Goal: Task Accomplishment & Management: Complete application form

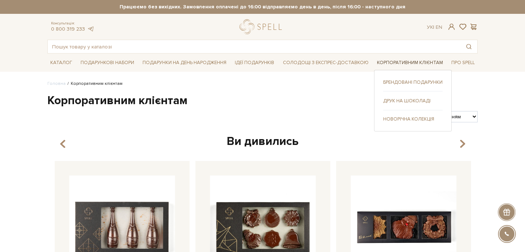
click at [398, 64] on link "Корпоративним клієнтам" at bounding box center [410, 62] width 72 height 11
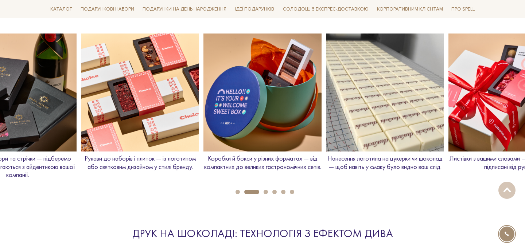
scroll to position [834, 0]
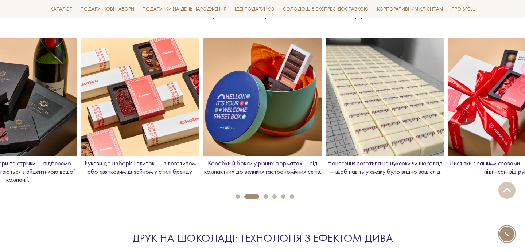
click at [158, 117] on img at bounding box center [140, 97] width 118 height 118
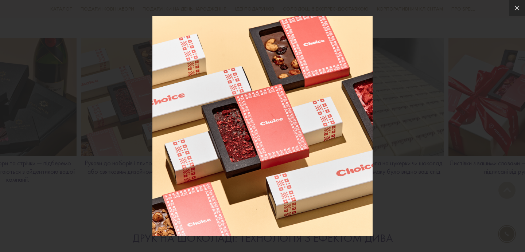
click at [109, 115] on div at bounding box center [262, 126] width 525 height 252
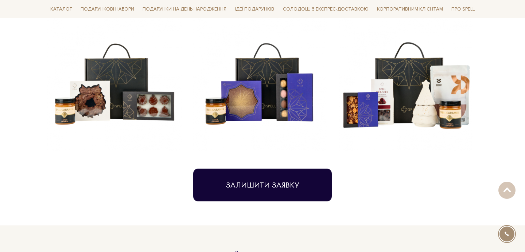
click at [264, 183] on button "Залишити заявку" at bounding box center [262, 185] width 138 height 33
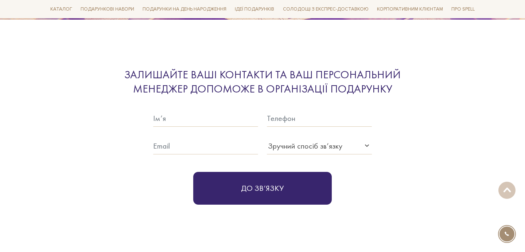
scroll to position [2256, 0]
click at [205, 111] on input "text" at bounding box center [205, 118] width 105 height 17
type input "Адріна"
click at [292, 110] on input "text" at bounding box center [319, 118] width 105 height 17
type input "0935468944"
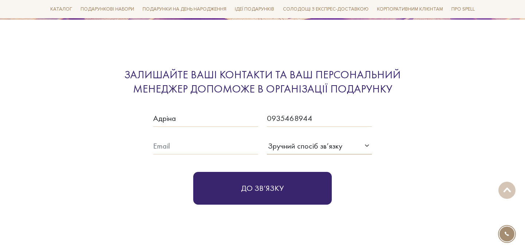
click at [313, 140] on div "Зручний спосіб зв’язку" at bounding box center [305, 146] width 74 height 12
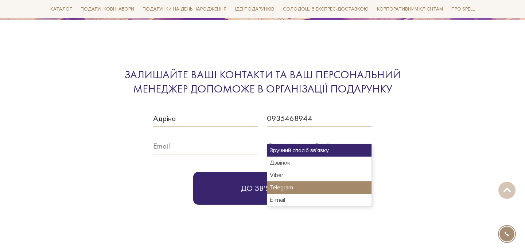
click at [295, 188] on div "Telegram" at bounding box center [319, 188] width 104 height 12
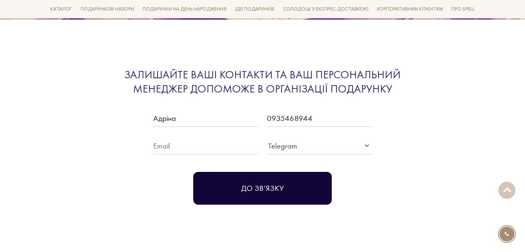
click at [257, 183] on button "До зв‘язку" at bounding box center [262, 188] width 138 height 33
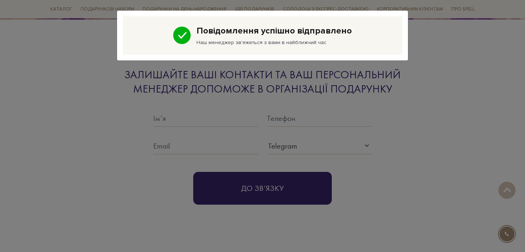
click at [428, 111] on div "Повідомлення успішно відправлено Наш менеджер зв'яжеться з вами в найближчий час" at bounding box center [262, 126] width 525 height 252
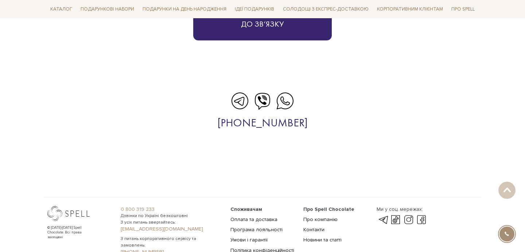
scroll to position [2413, 0]
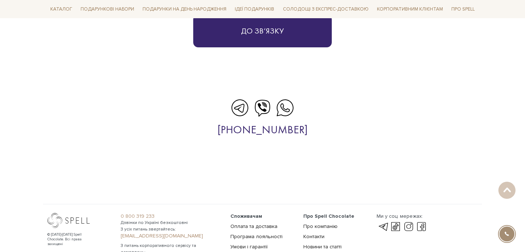
click at [239, 99] on icon at bounding box center [240, 108] width 18 height 18
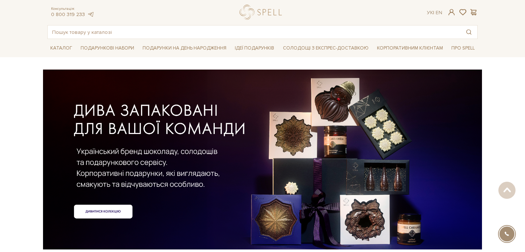
scroll to position [0, 0]
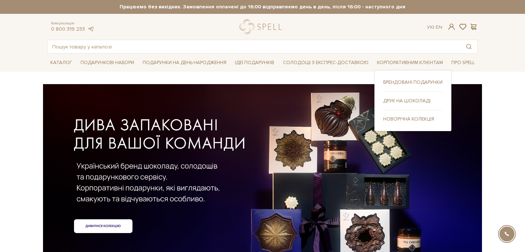
click at [405, 117] on link "Новорічна колекція" at bounding box center [412, 119] width 59 height 7
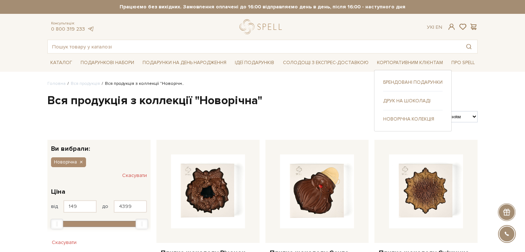
click at [413, 83] on link "Брендовані подарунки" at bounding box center [412, 82] width 59 height 7
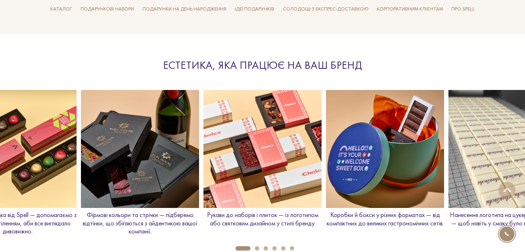
scroll to position [810, 0]
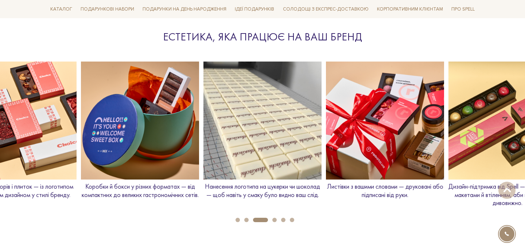
click at [247, 219] on button "2" at bounding box center [246, 220] width 4 height 4
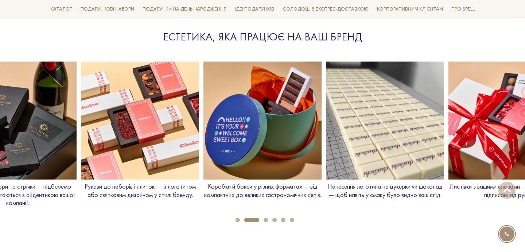
click at [237, 220] on button "1" at bounding box center [237, 220] width 4 height 4
